Goal: Entertainment & Leisure: Consume media (video, audio)

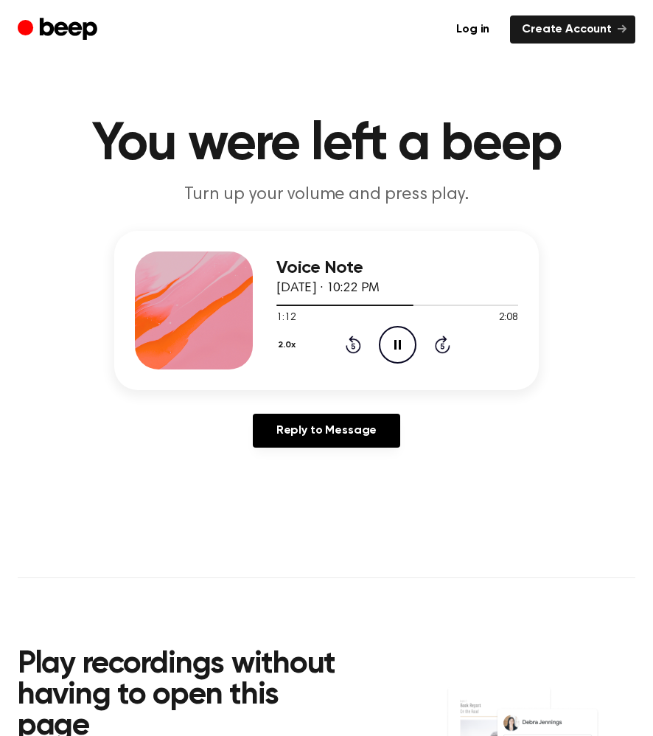
click at [350, 340] on icon at bounding box center [353, 345] width 15 height 18
click at [347, 338] on icon "Rewind 5 seconds" at bounding box center [353, 344] width 16 height 19
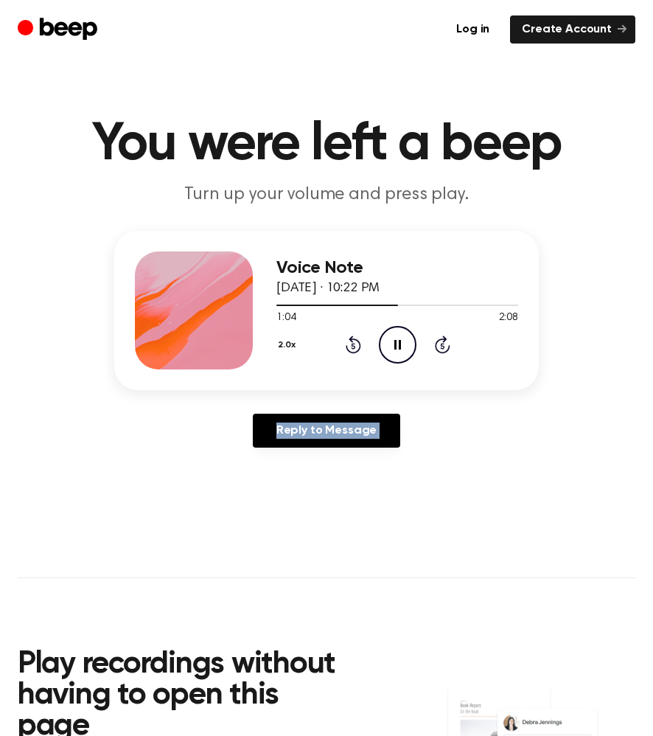
click at [347, 338] on icon "Rewind 5 seconds" at bounding box center [353, 344] width 16 height 19
click at [350, 350] on icon "Rewind 5 seconds" at bounding box center [353, 344] width 16 height 19
